Goal: Find specific page/section: Find specific page/section

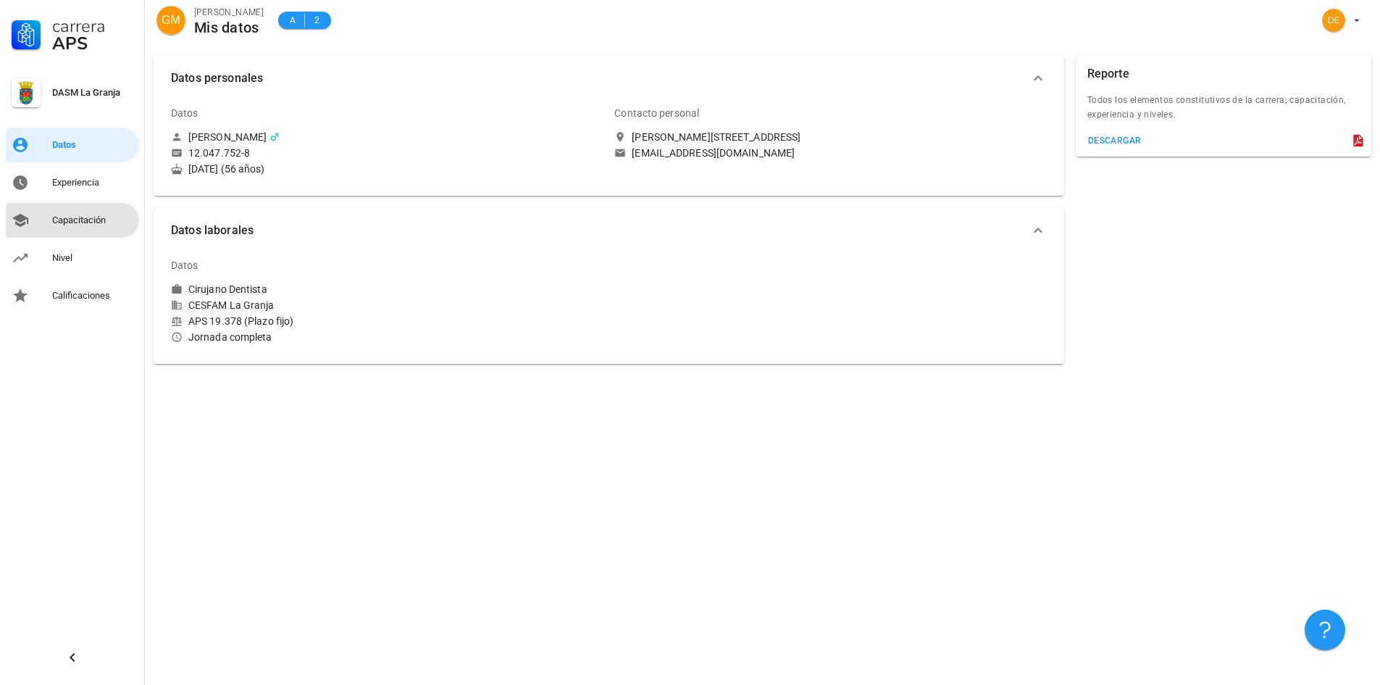
click at [73, 218] on div "Capacitación" at bounding box center [92, 220] width 81 height 12
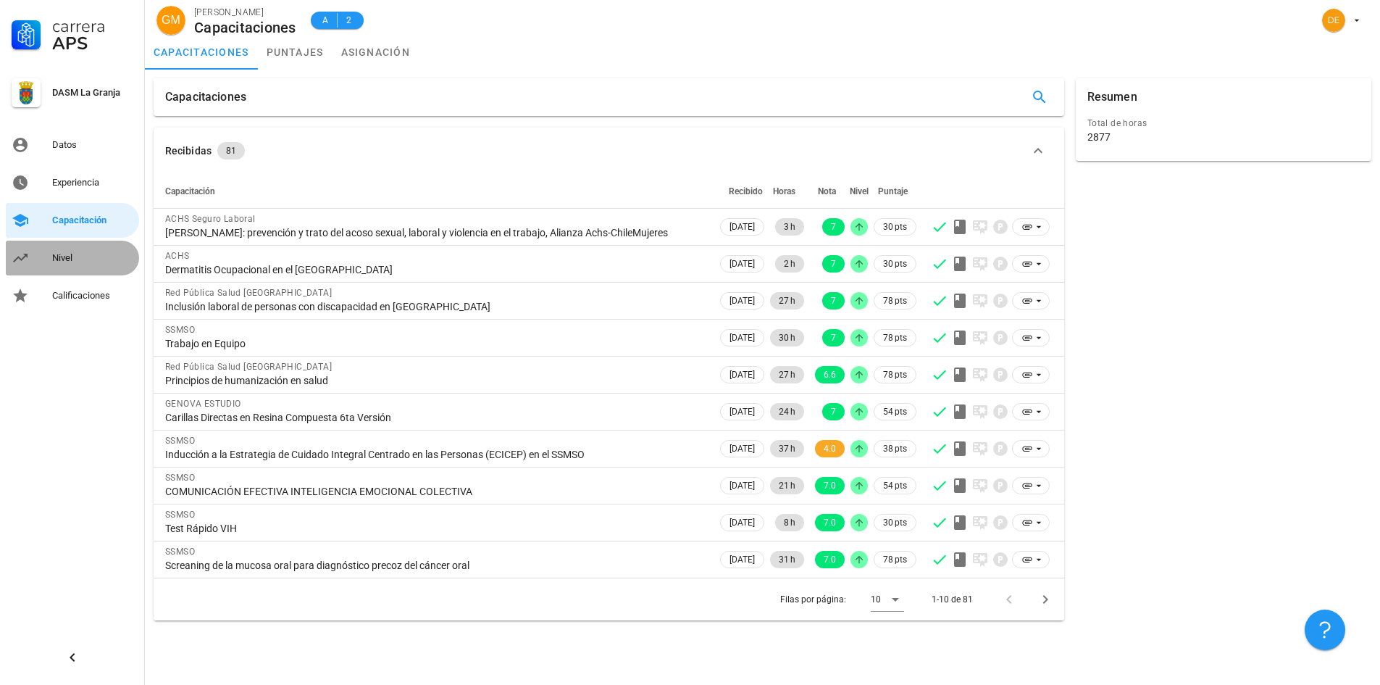
click at [74, 266] on div "Nivel" at bounding box center [92, 257] width 81 height 23
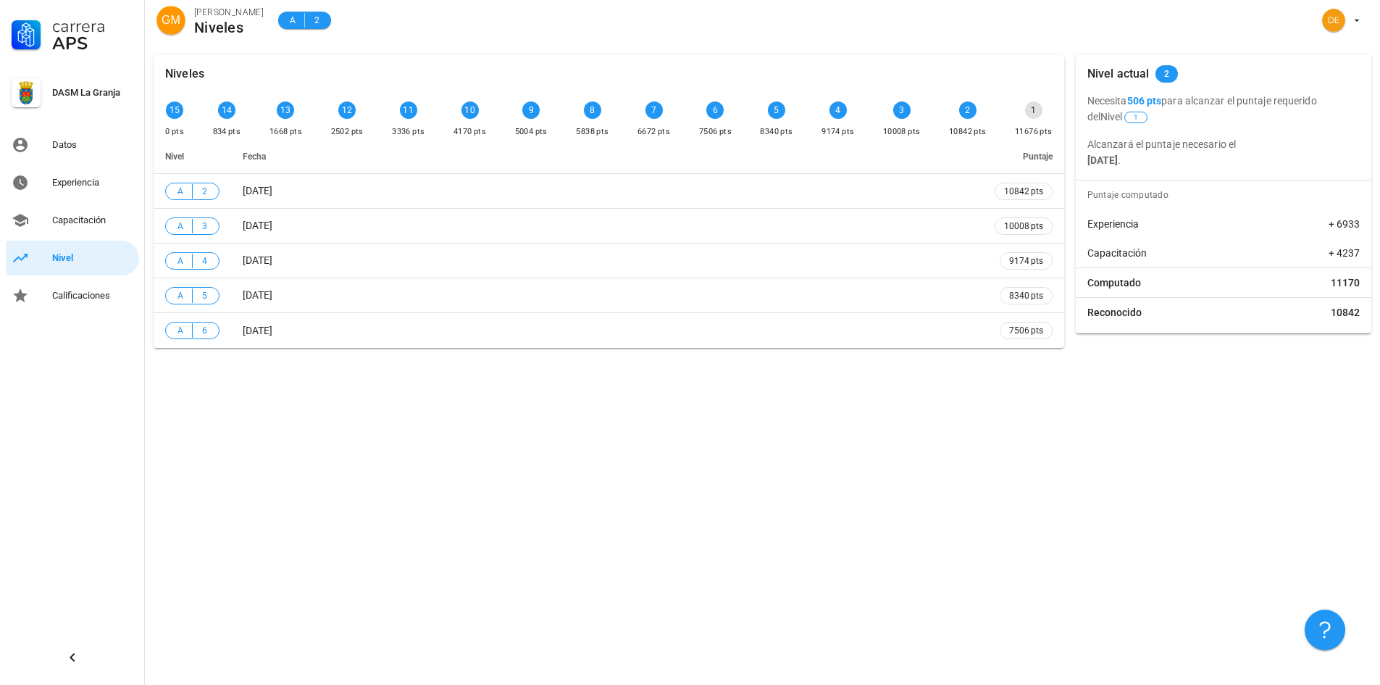
click at [1032, 114] on div "1" at bounding box center [1033, 109] width 17 height 17
click at [962, 112] on div "2" at bounding box center [967, 109] width 17 height 17
click at [1166, 79] on span "2" at bounding box center [1166, 73] width 5 height 17
click at [1124, 117] on span "1" at bounding box center [1135, 118] width 23 height 12
click at [64, 145] on div "Datos" at bounding box center [92, 145] width 81 height 12
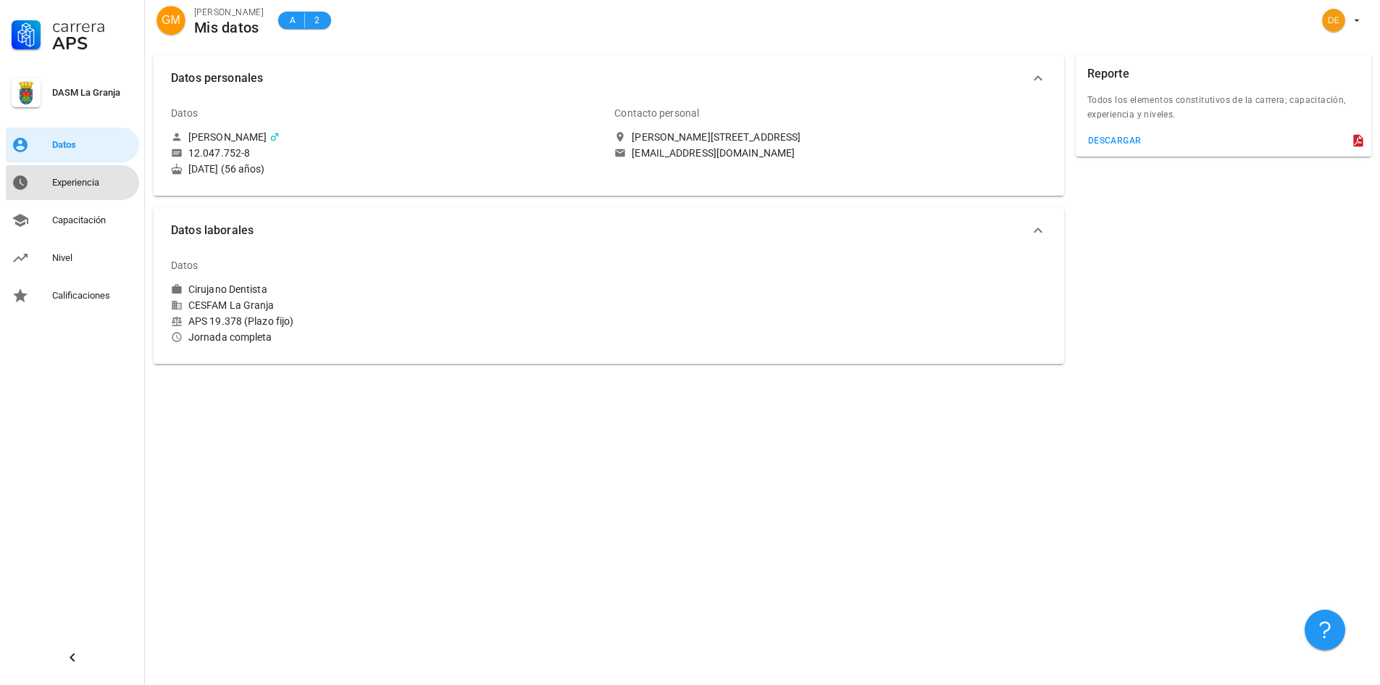
click at [74, 191] on div "Experiencia" at bounding box center [92, 182] width 81 height 23
